Goal: Transaction & Acquisition: Purchase product/service

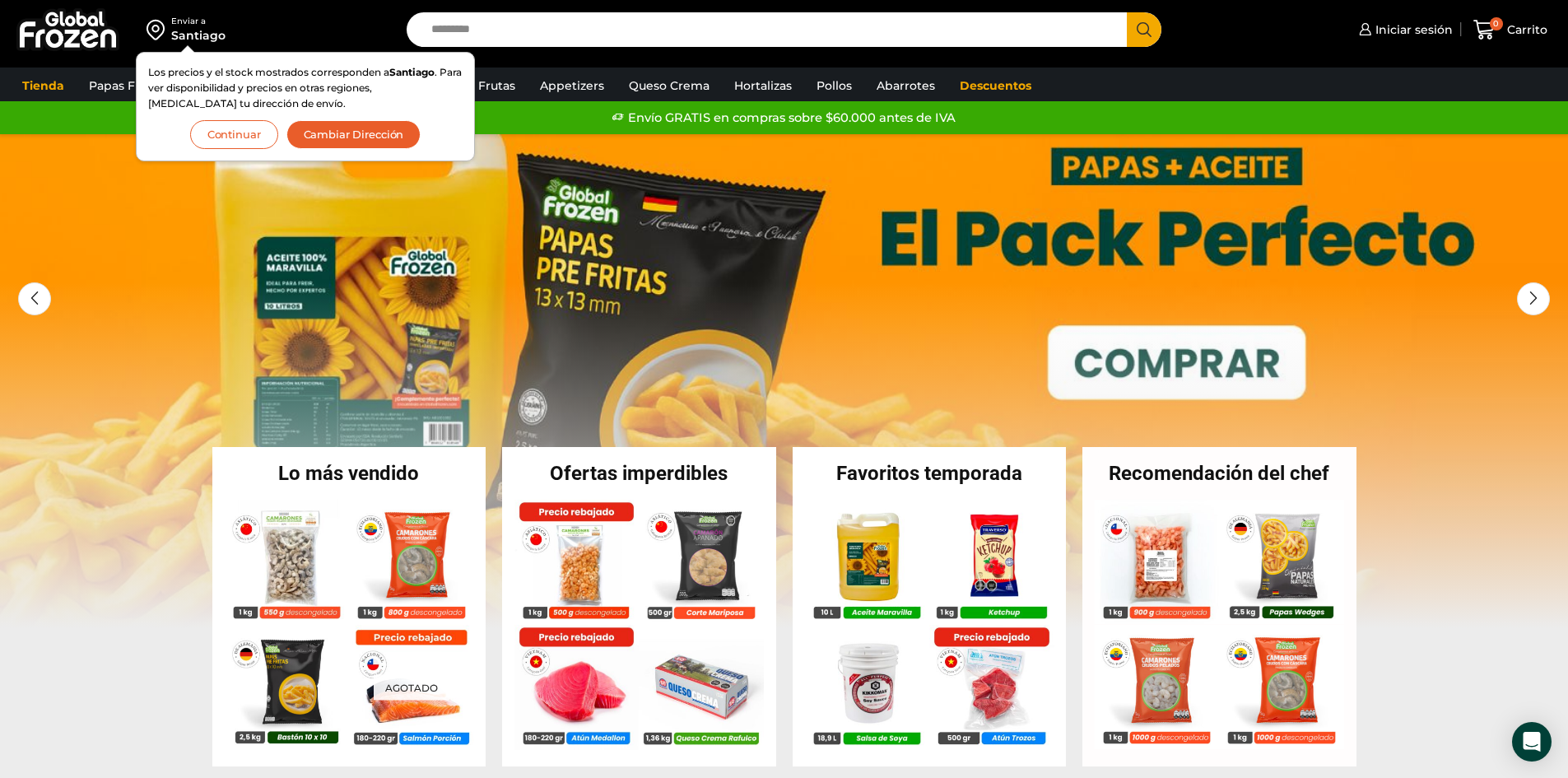
click at [1225, 51] on div "Enviar a Santiago Los precios y el stock mostrados corresponden a Santiago . Pa…" at bounding box center [784, 30] width 1560 height 60
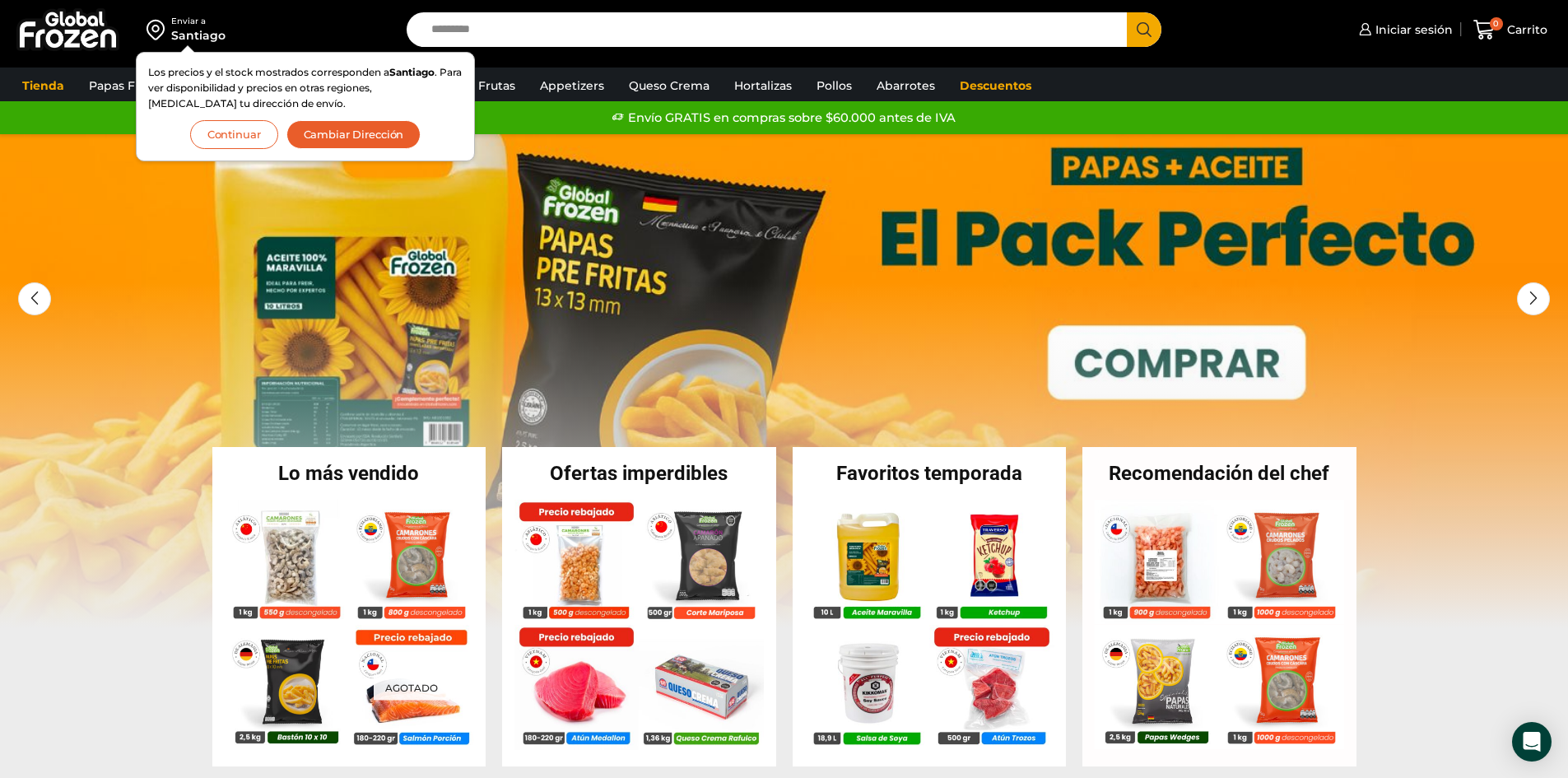
click at [246, 135] on button "Continuar" at bounding box center [233, 135] width 88 height 29
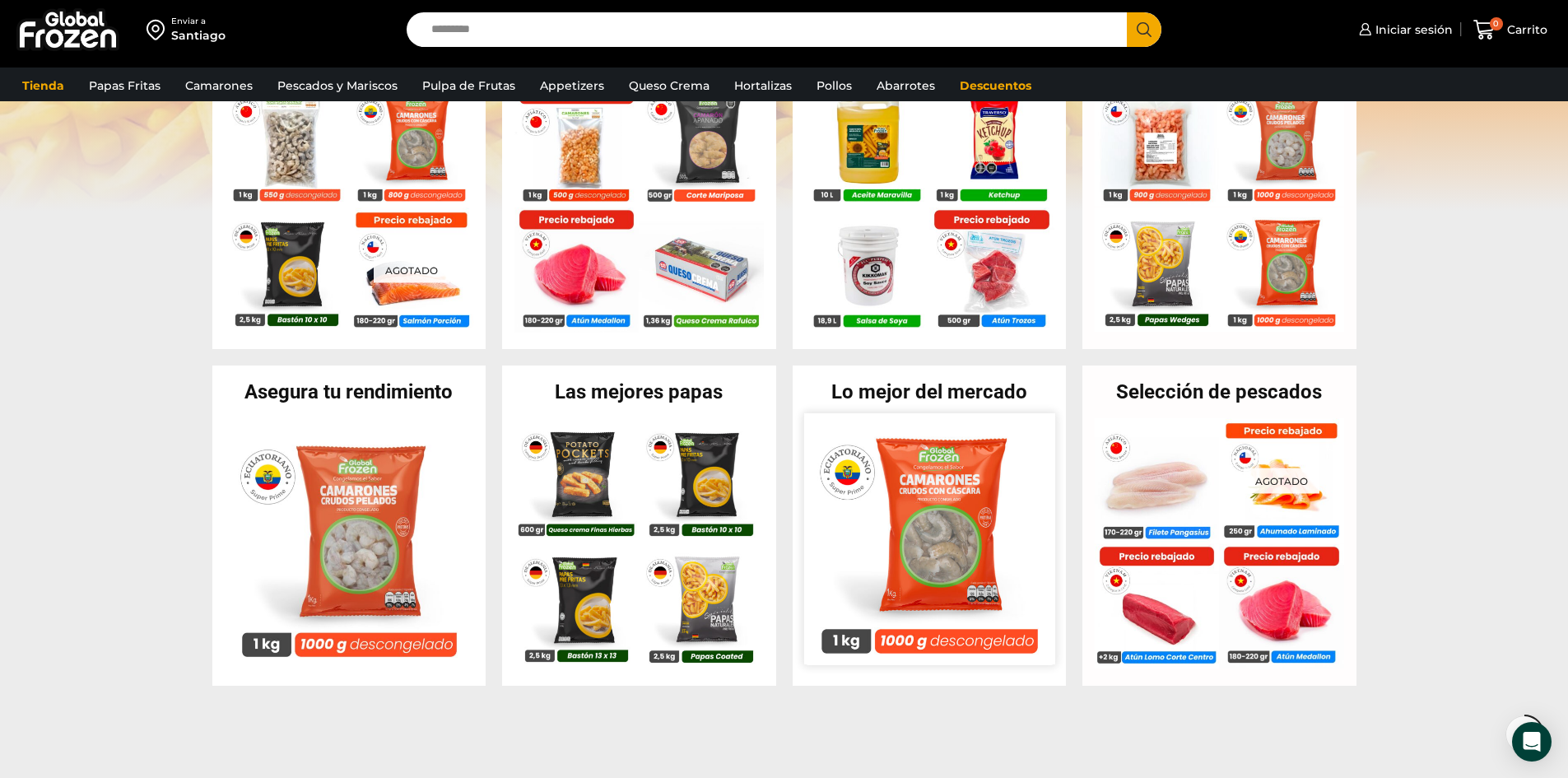
scroll to position [493, 0]
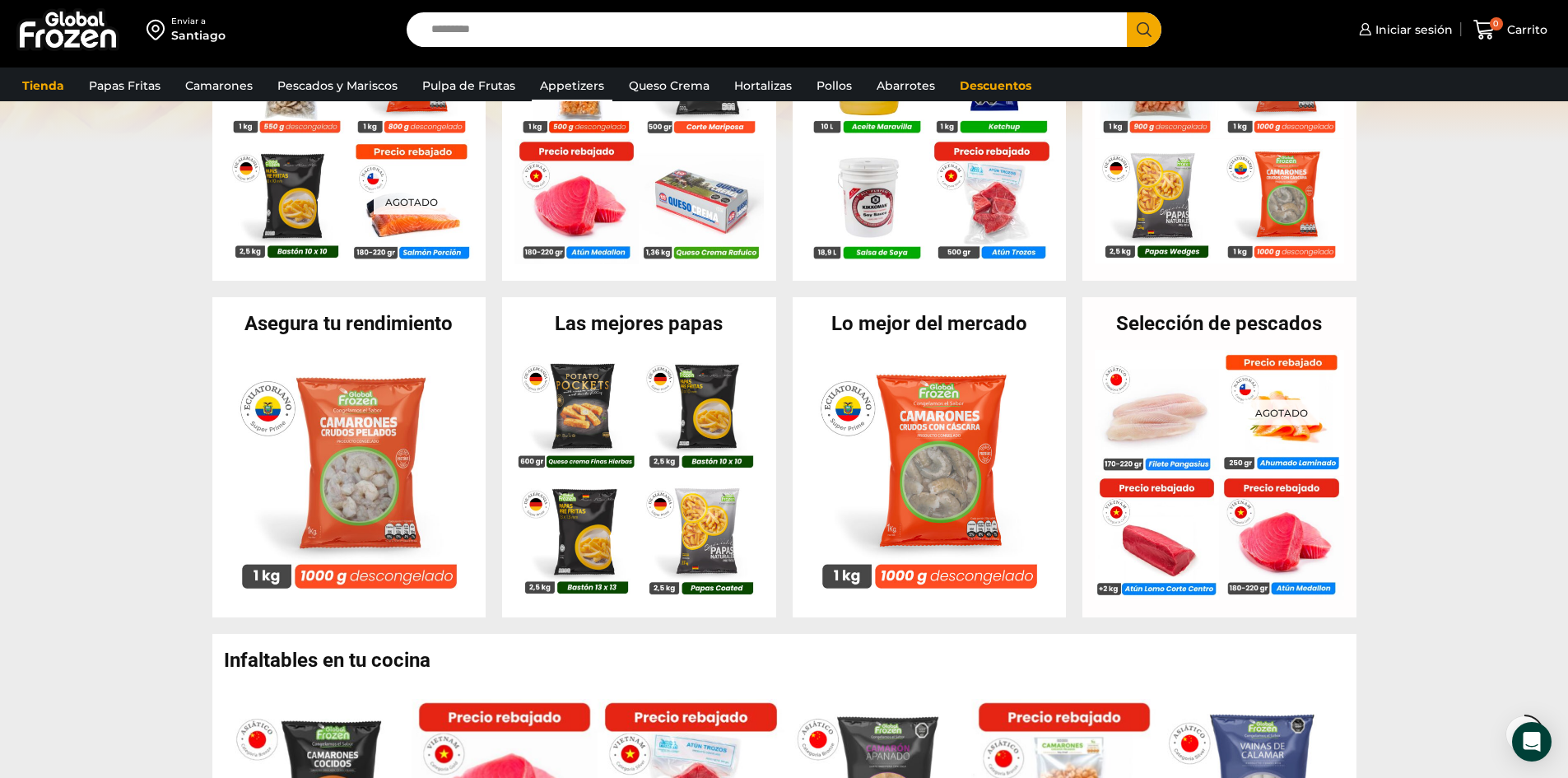
click at [561, 81] on link "Appetizers" at bounding box center [571, 85] width 80 height 32
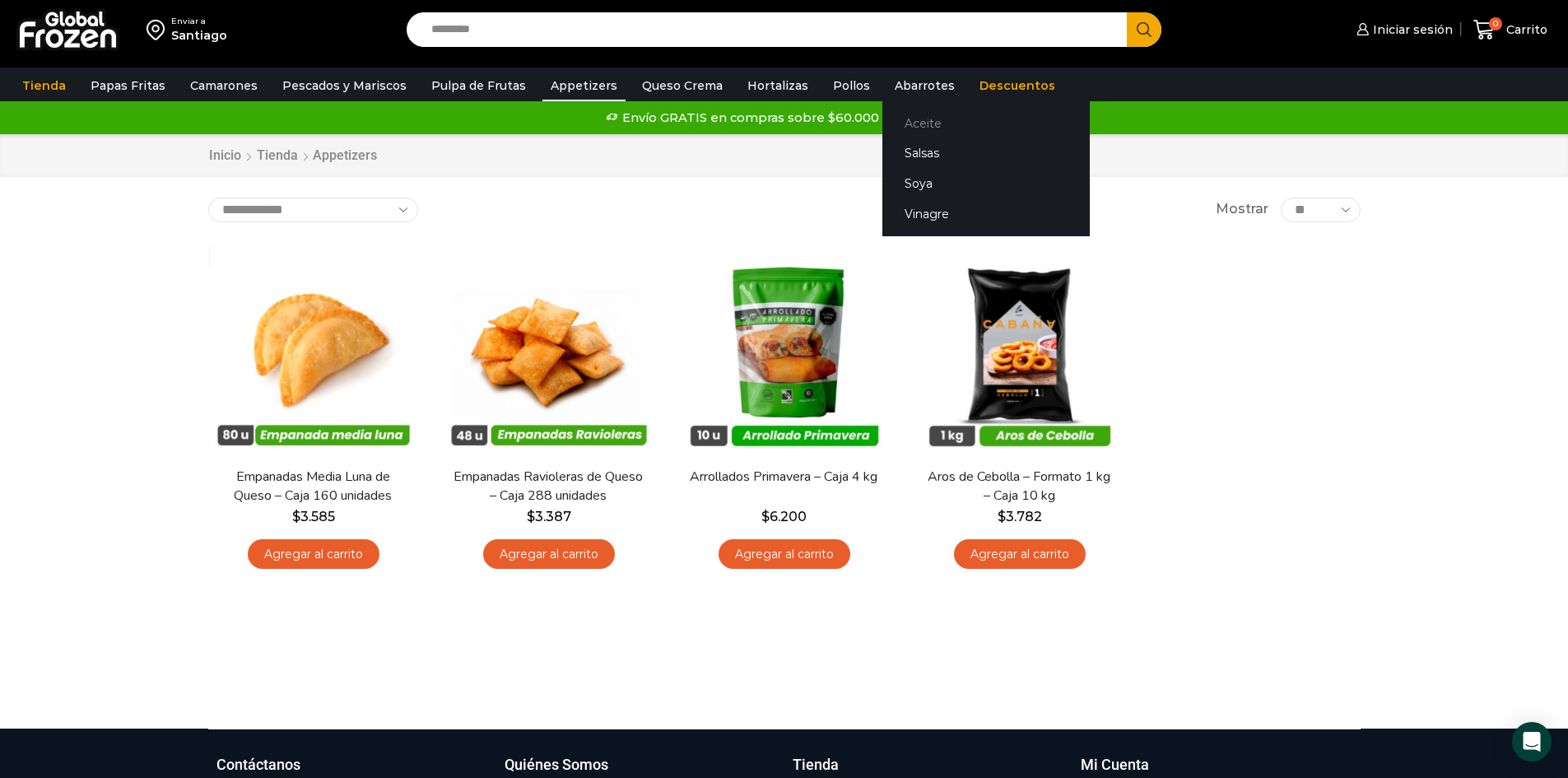
click at [897, 114] on link "Aceite" at bounding box center [986, 123] width 208 height 31
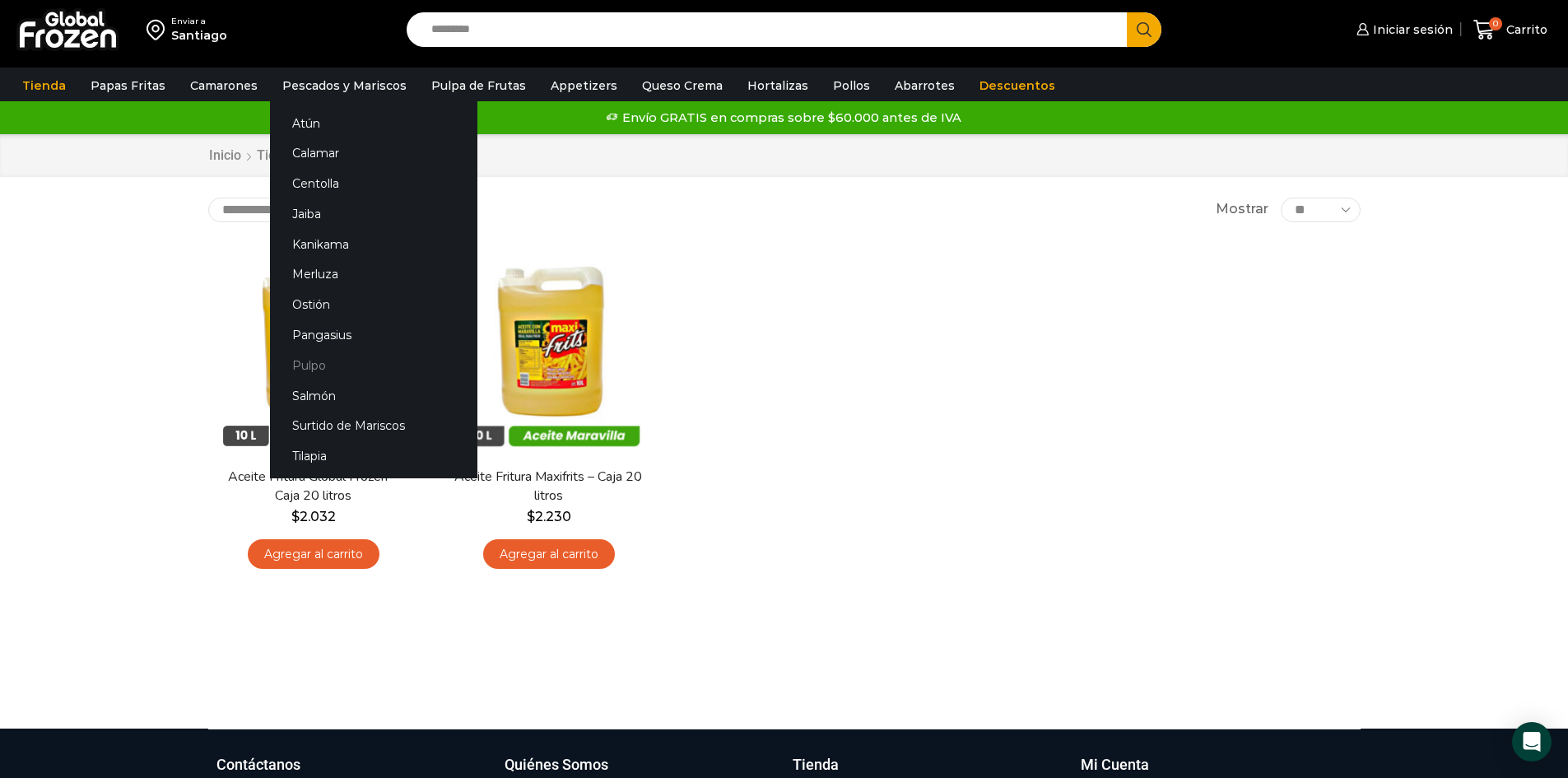
click at [317, 363] on link "Pulpo" at bounding box center [374, 365] width 208 height 31
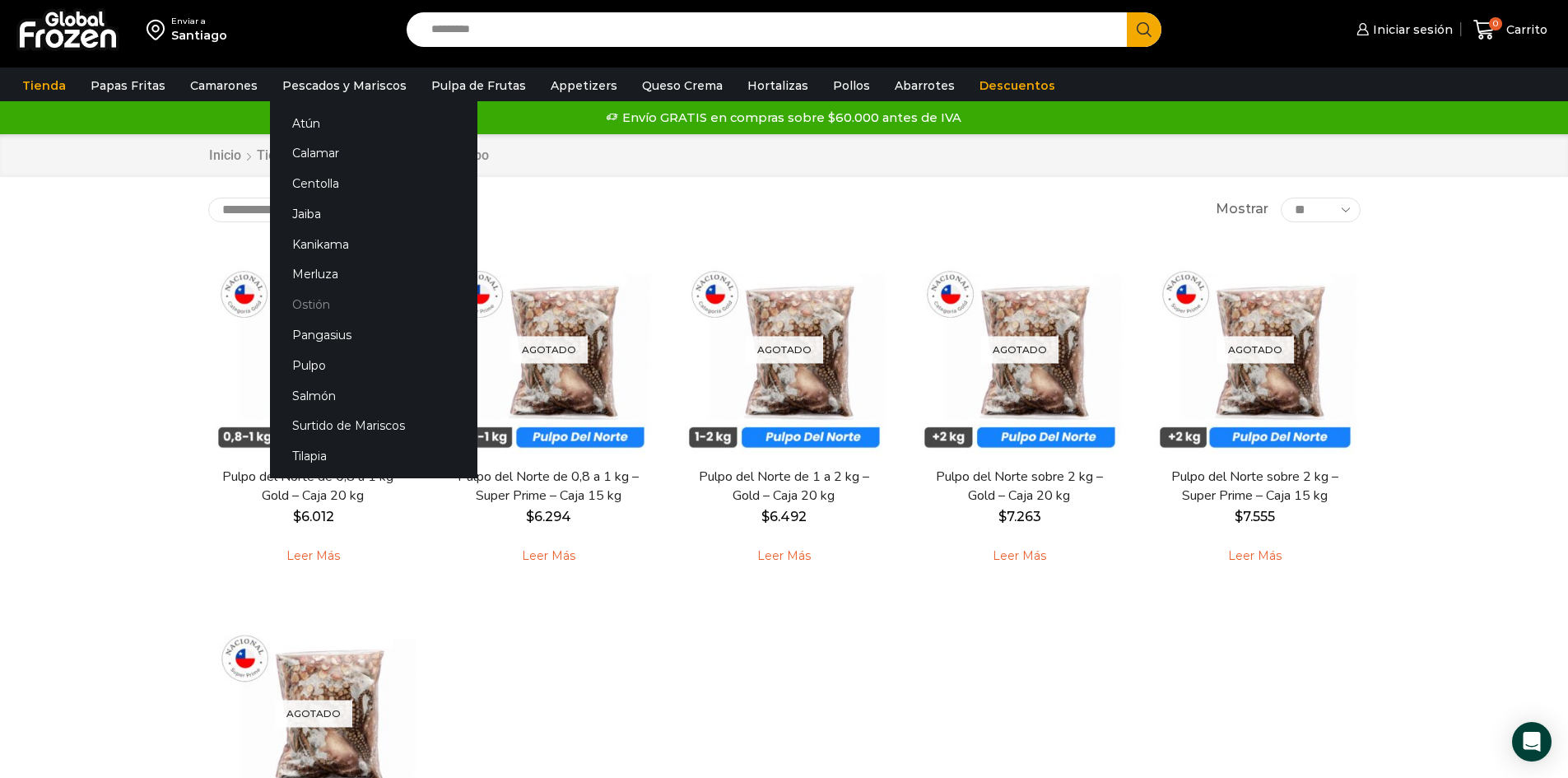
click at [302, 300] on link "Ostión" at bounding box center [374, 305] width 208 height 31
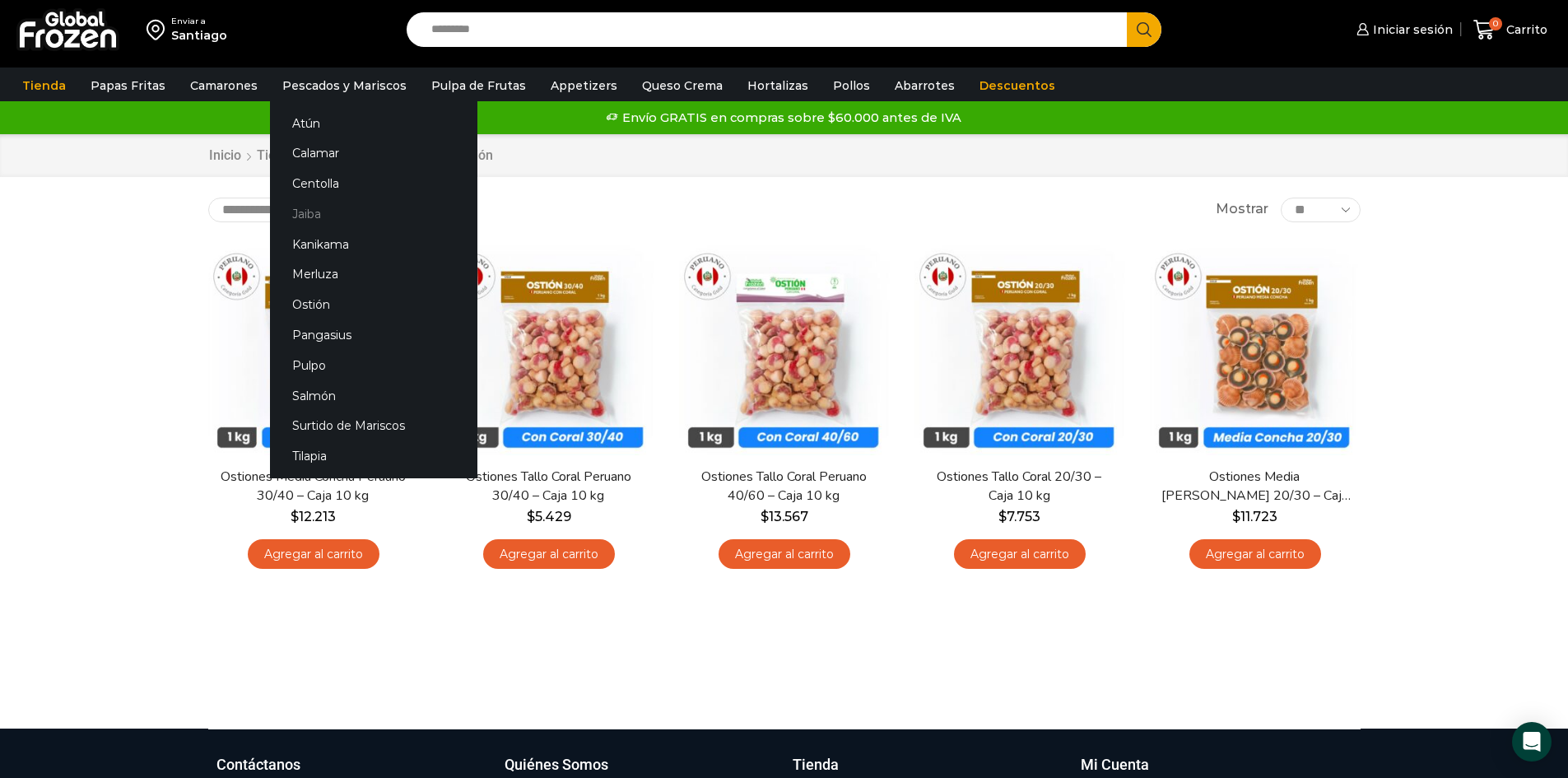
click at [290, 211] on link "Jaiba" at bounding box center [374, 213] width 208 height 31
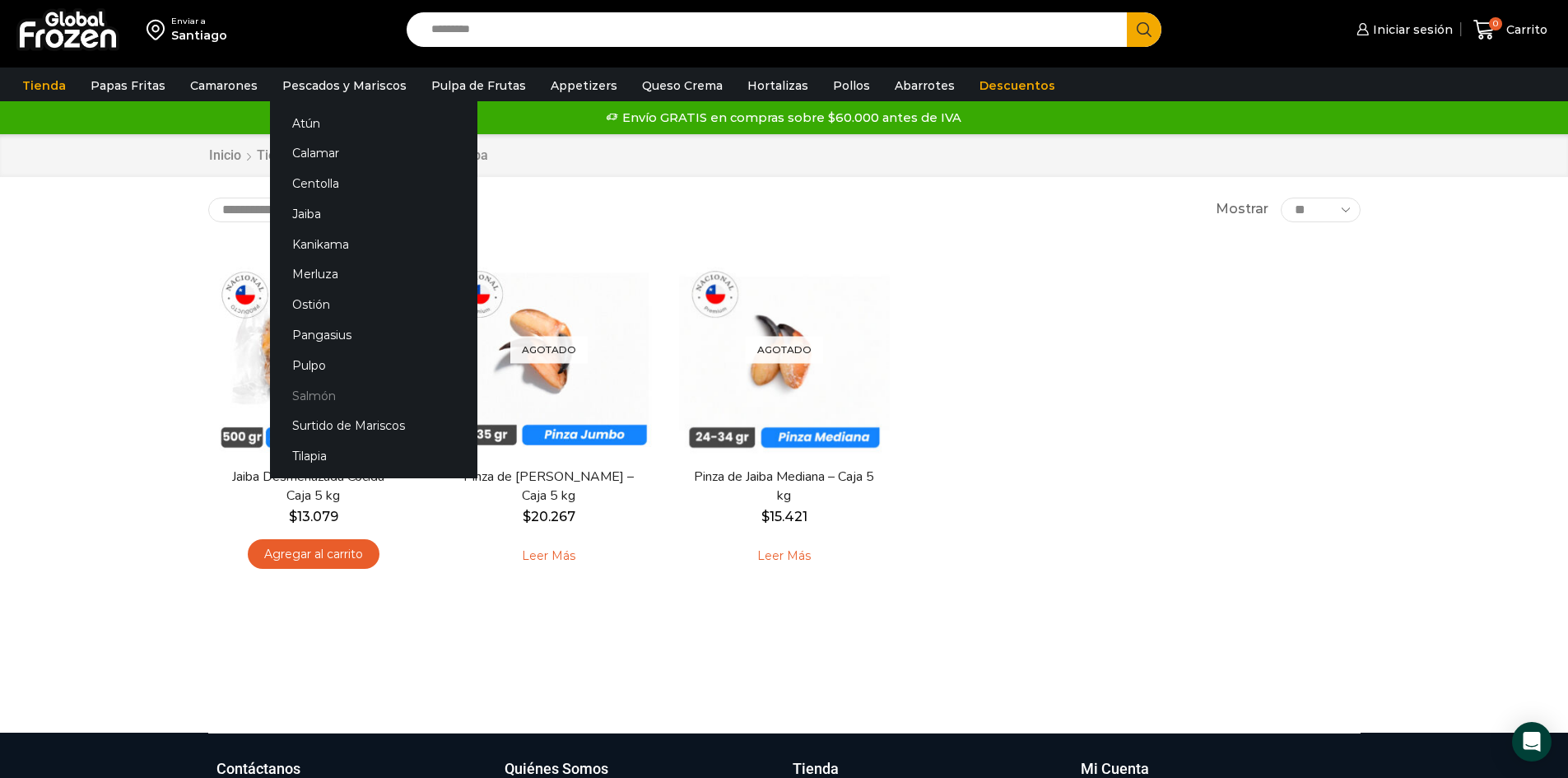
click at [306, 392] on link "Salmón" at bounding box center [374, 396] width 208 height 31
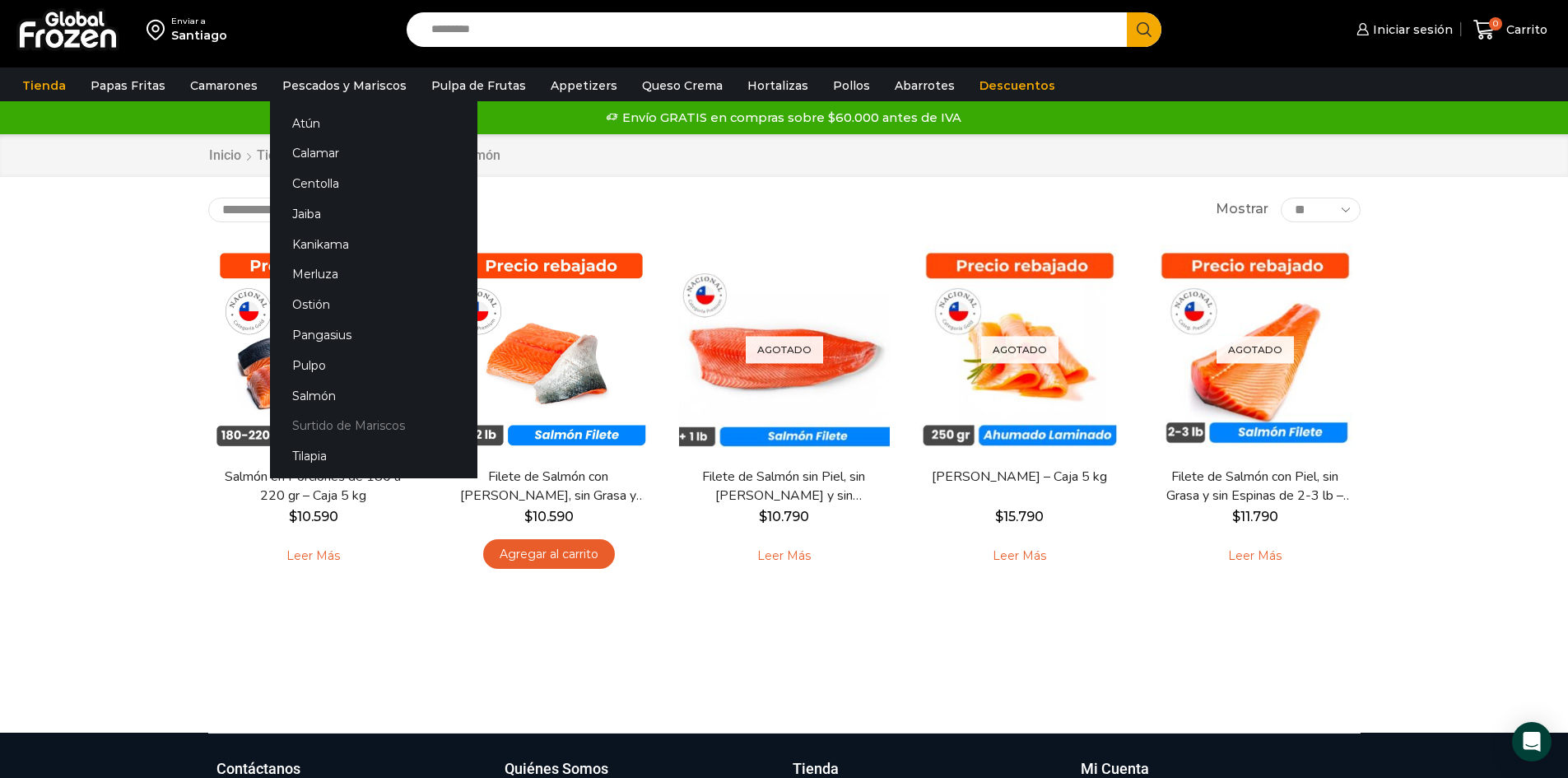
click at [333, 426] on link "Surtido de Mariscos" at bounding box center [374, 426] width 208 height 31
